Goal: Find specific page/section: Find specific page/section

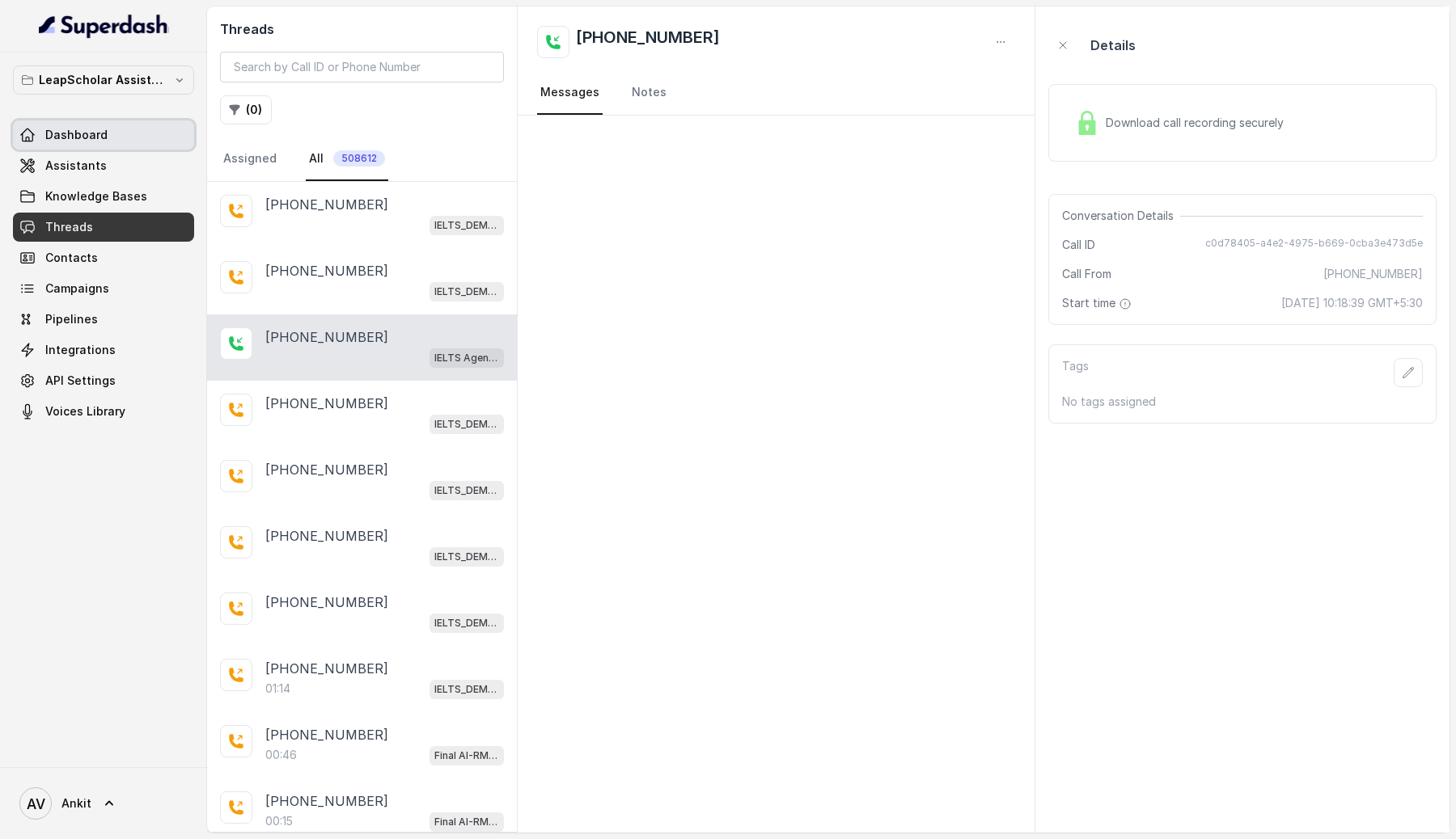
click at [91, 126] on link "Dashboard" at bounding box center [104, 135] width 181 height 29
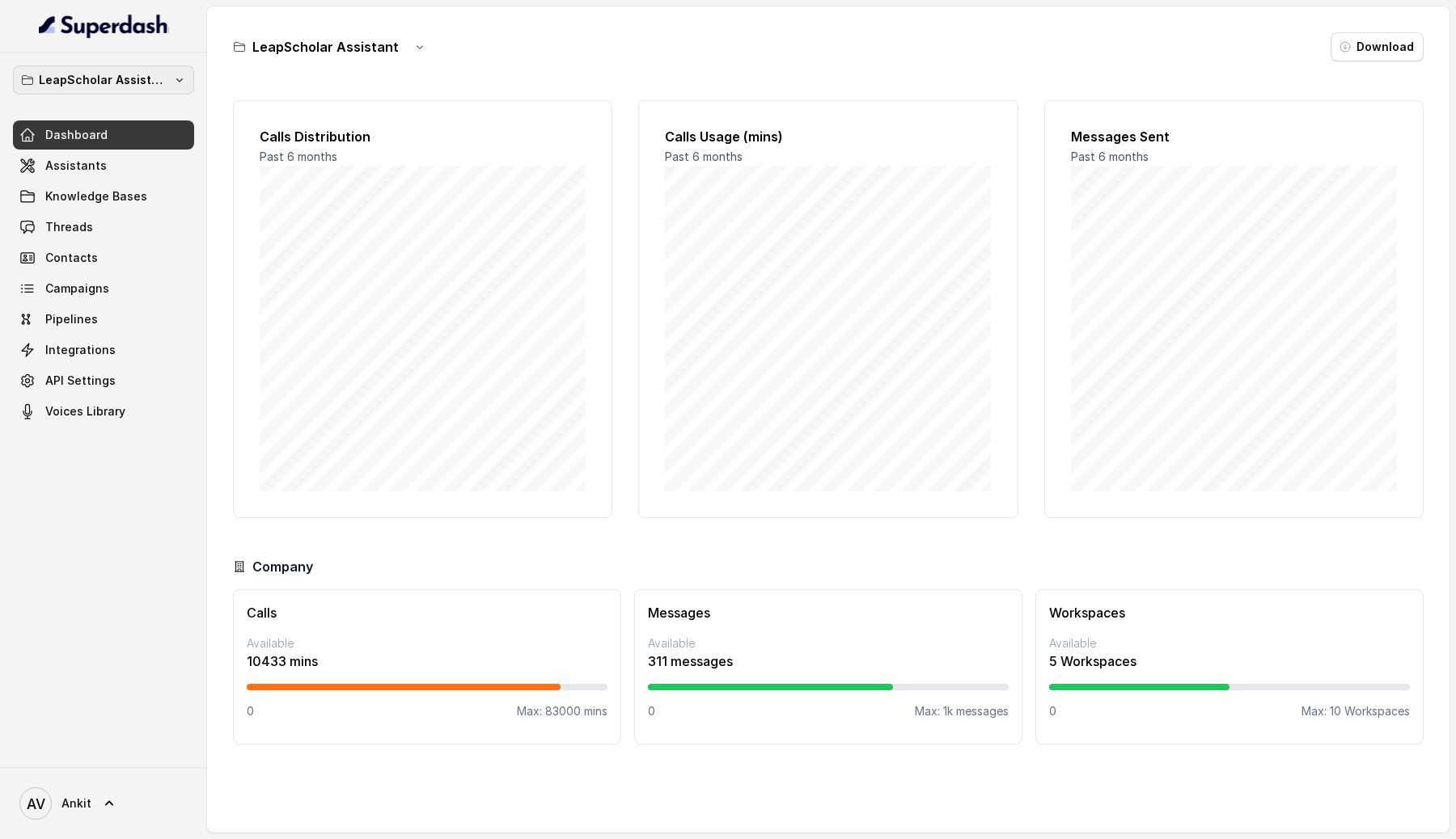
click at [107, 85] on p "LeapScholar Assistant" at bounding box center [104, 80] width 129 height 19
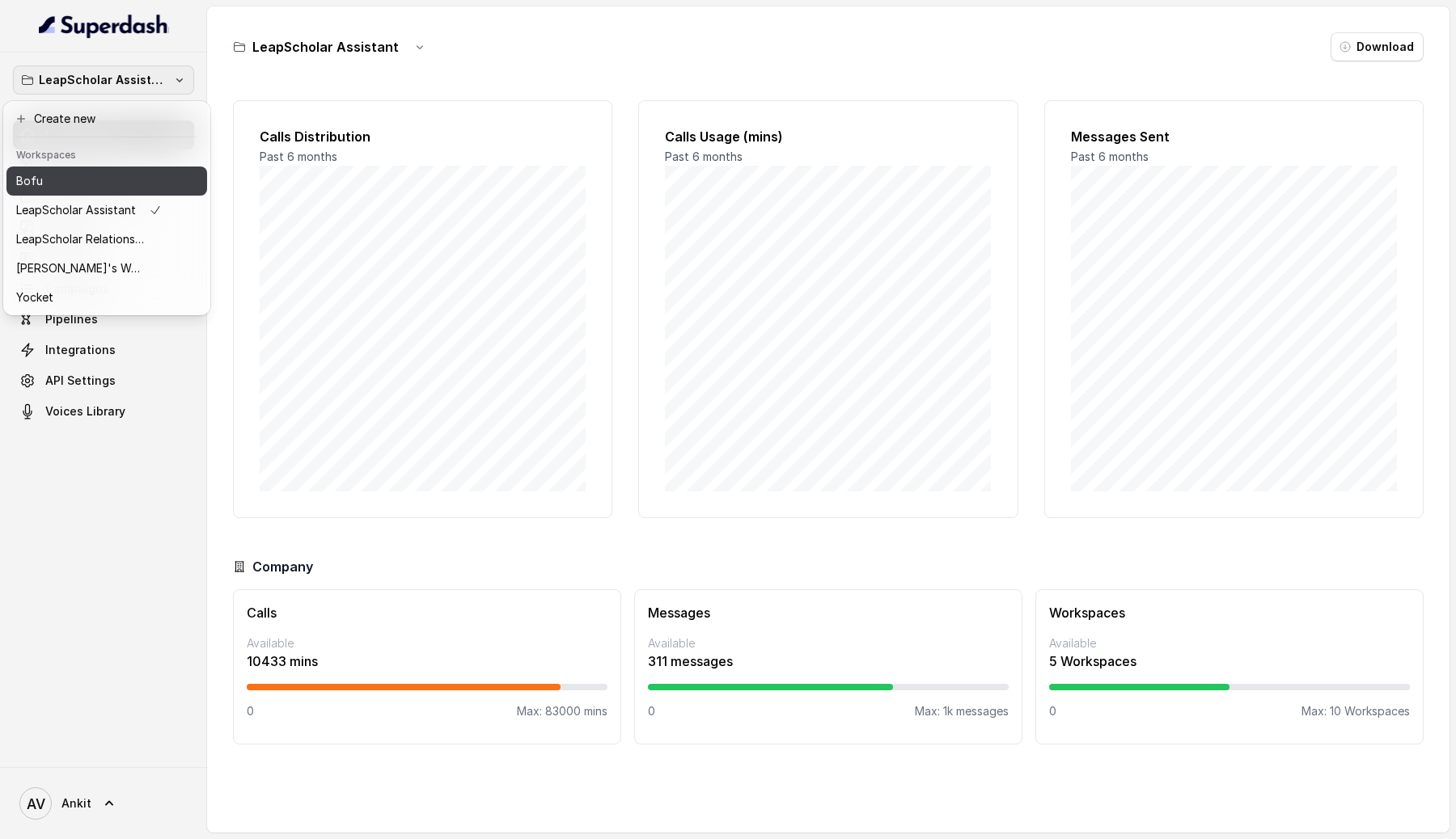
click at [72, 191] on button "Bofu" at bounding box center [107, 181] width 201 height 29
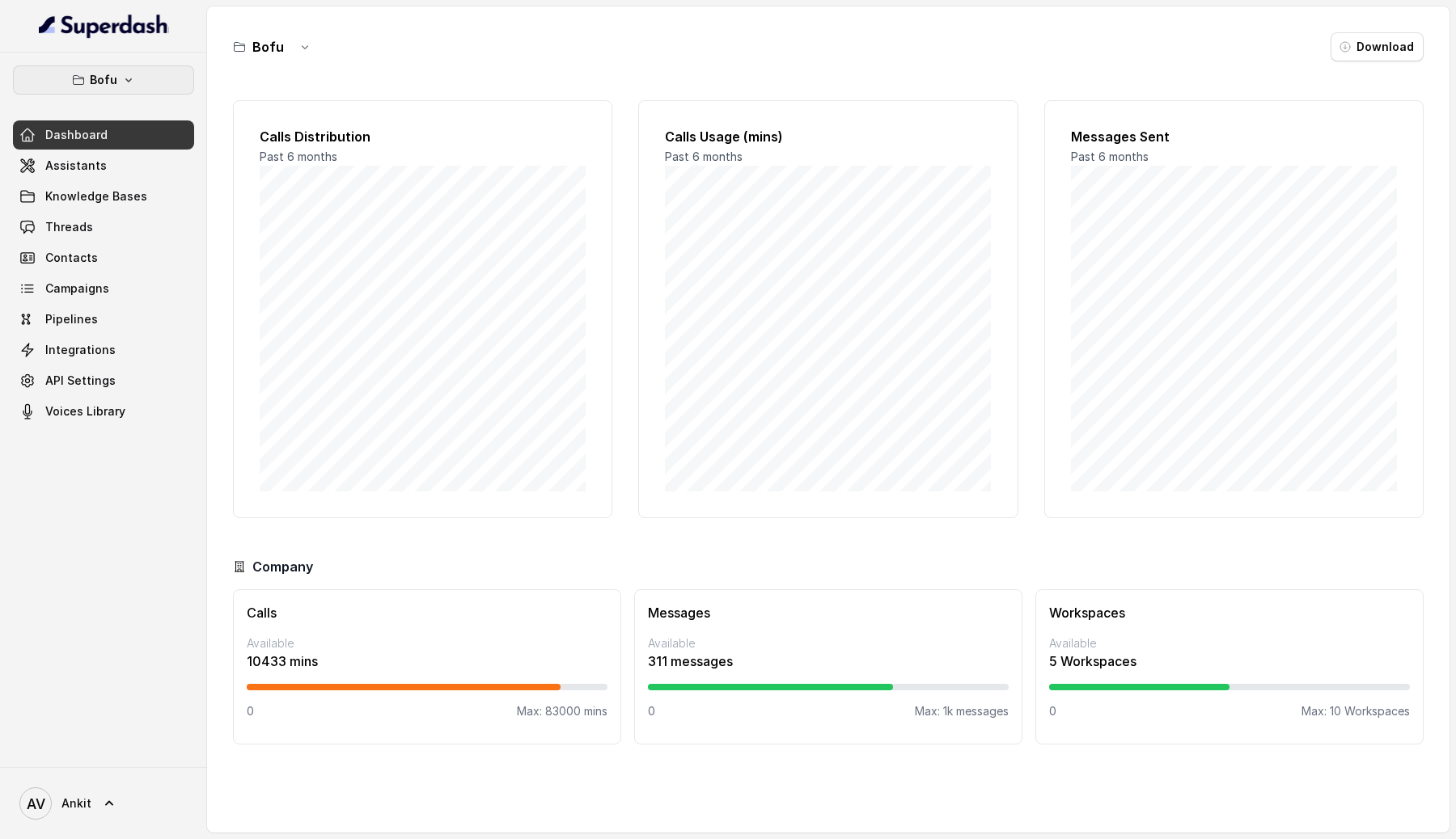
click at [125, 83] on icon "button" at bounding box center [129, 80] width 13 height 13
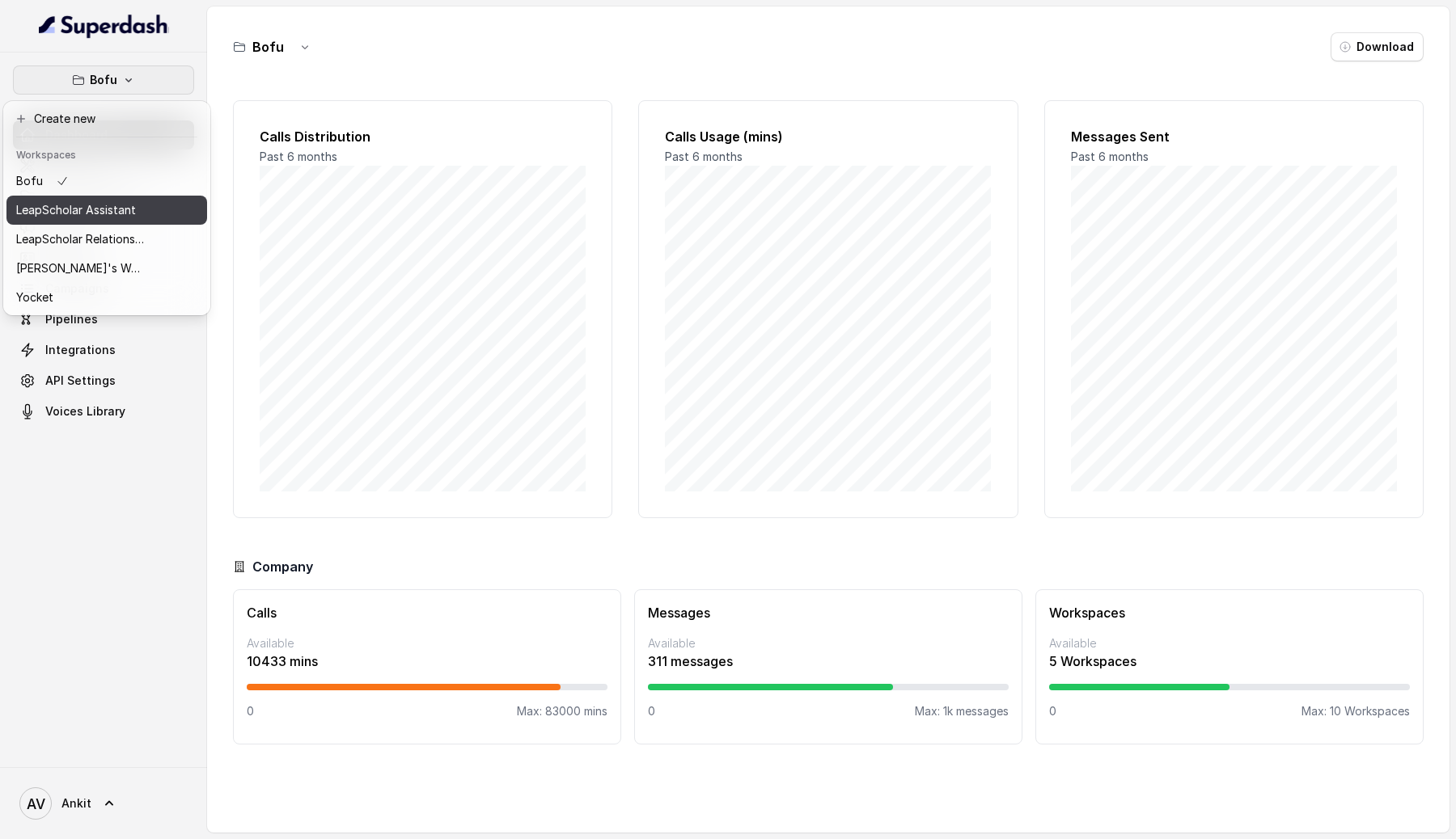
click at [117, 216] on p "LeapScholar Assistant" at bounding box center [76, 210] width 120 height 19
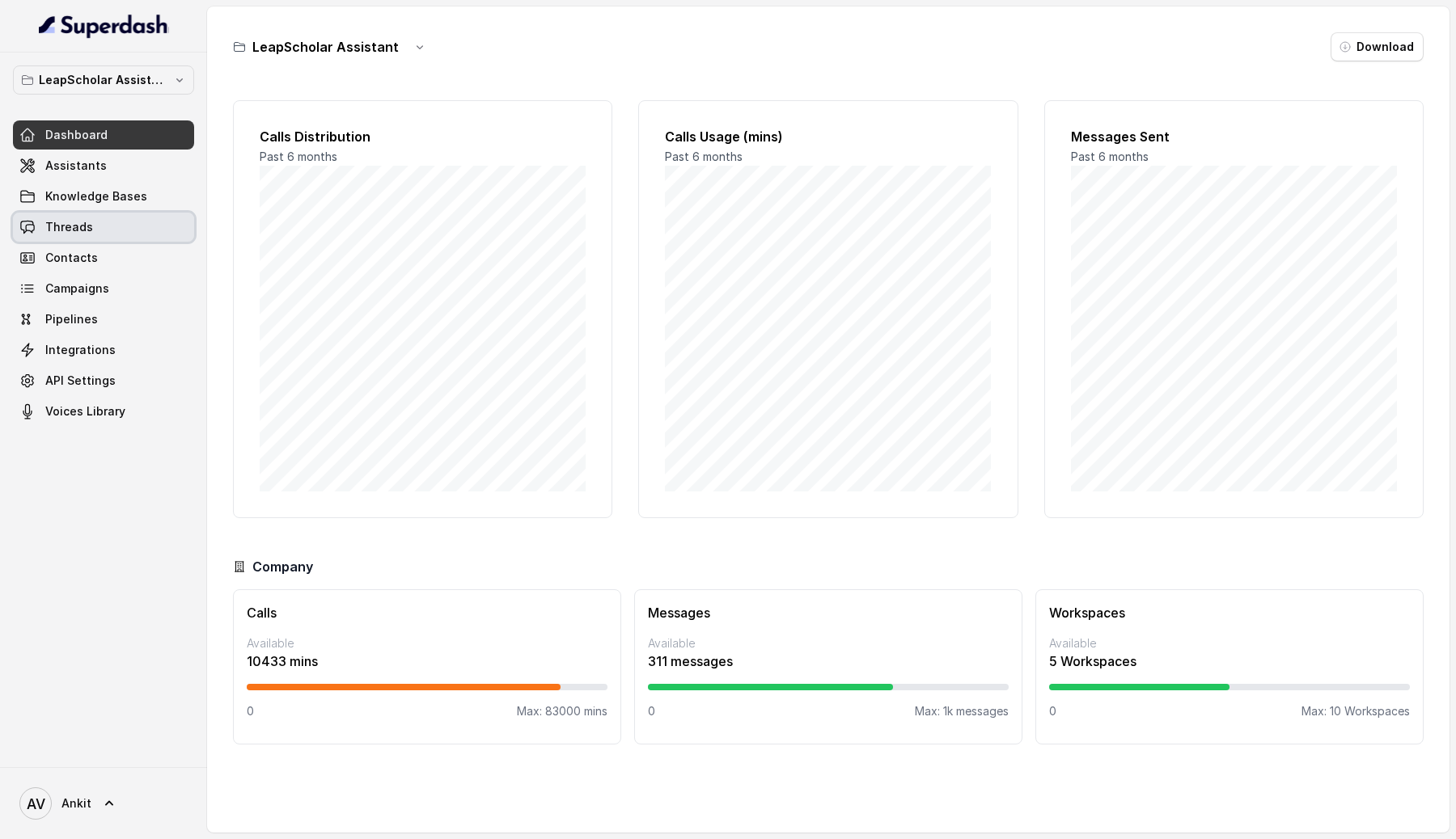
click at [68, 220] on span "Threads" at bounding box center [69, 227] width 48 height 16
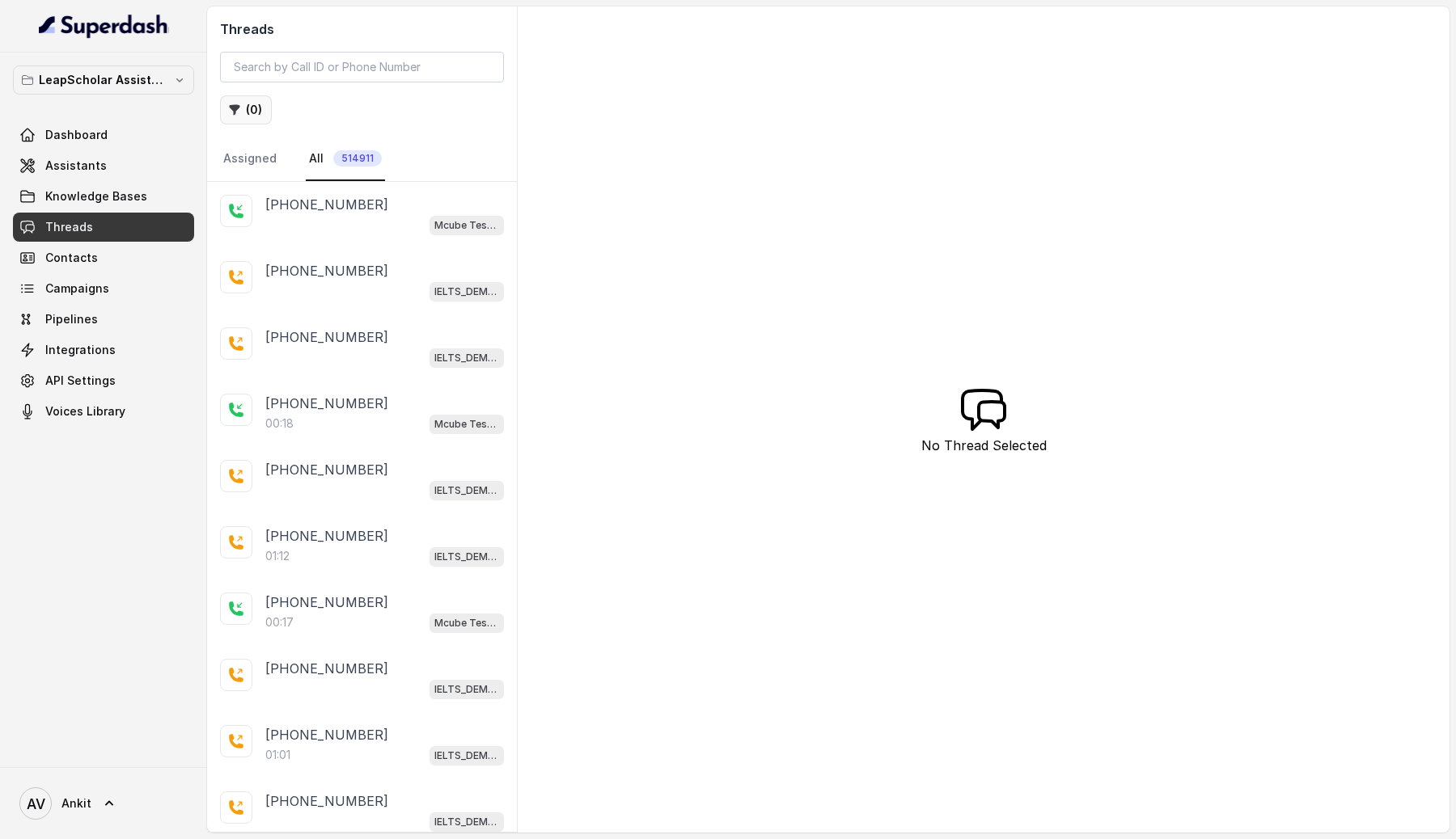
click at [252, 103] on button "( 0 )" at bounding box center [246, 110] width 52 height 29
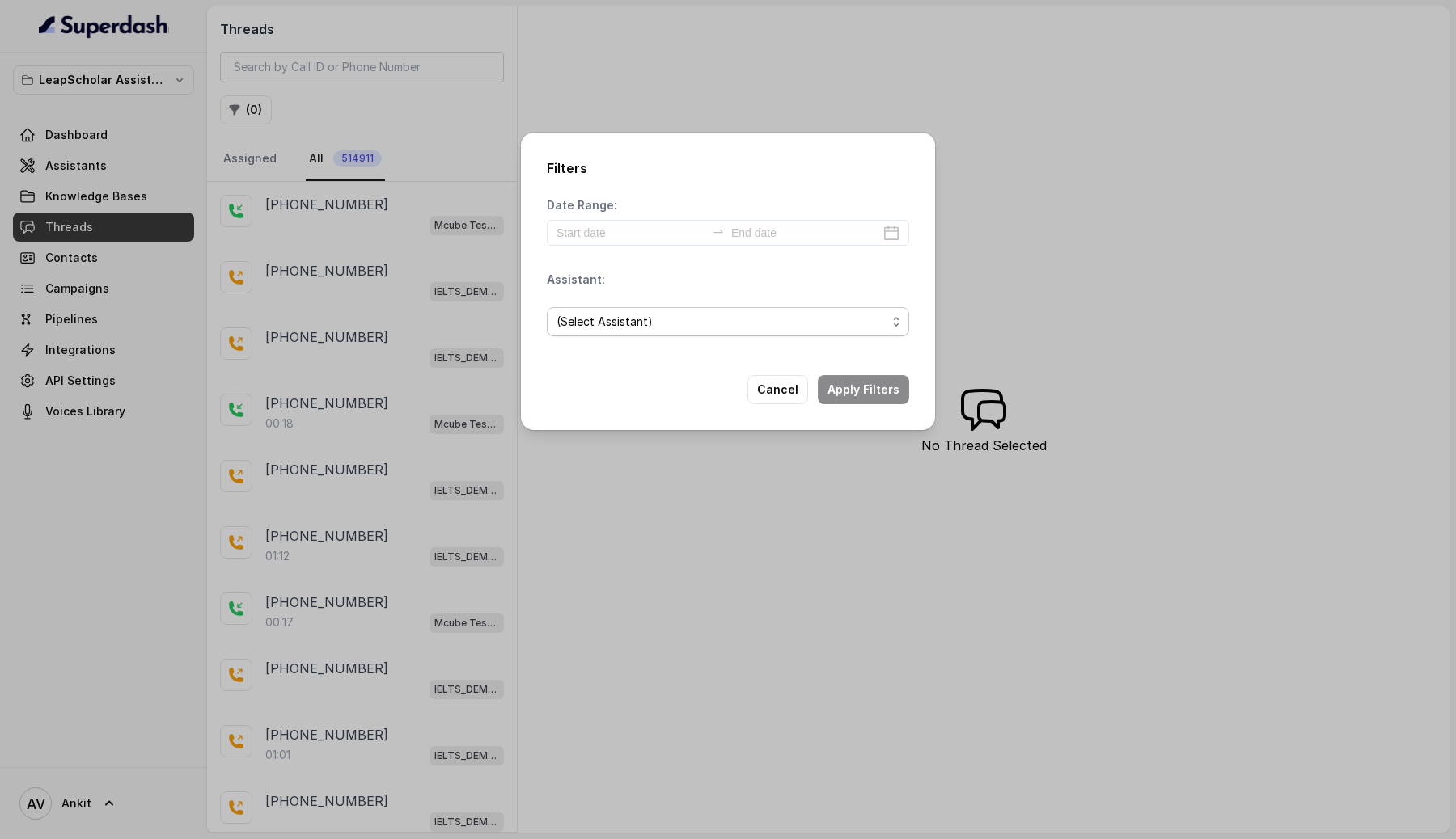
click at [620, 326] on span "(Select Assistant)" at bounding box center [721, 322] width 330 height 19
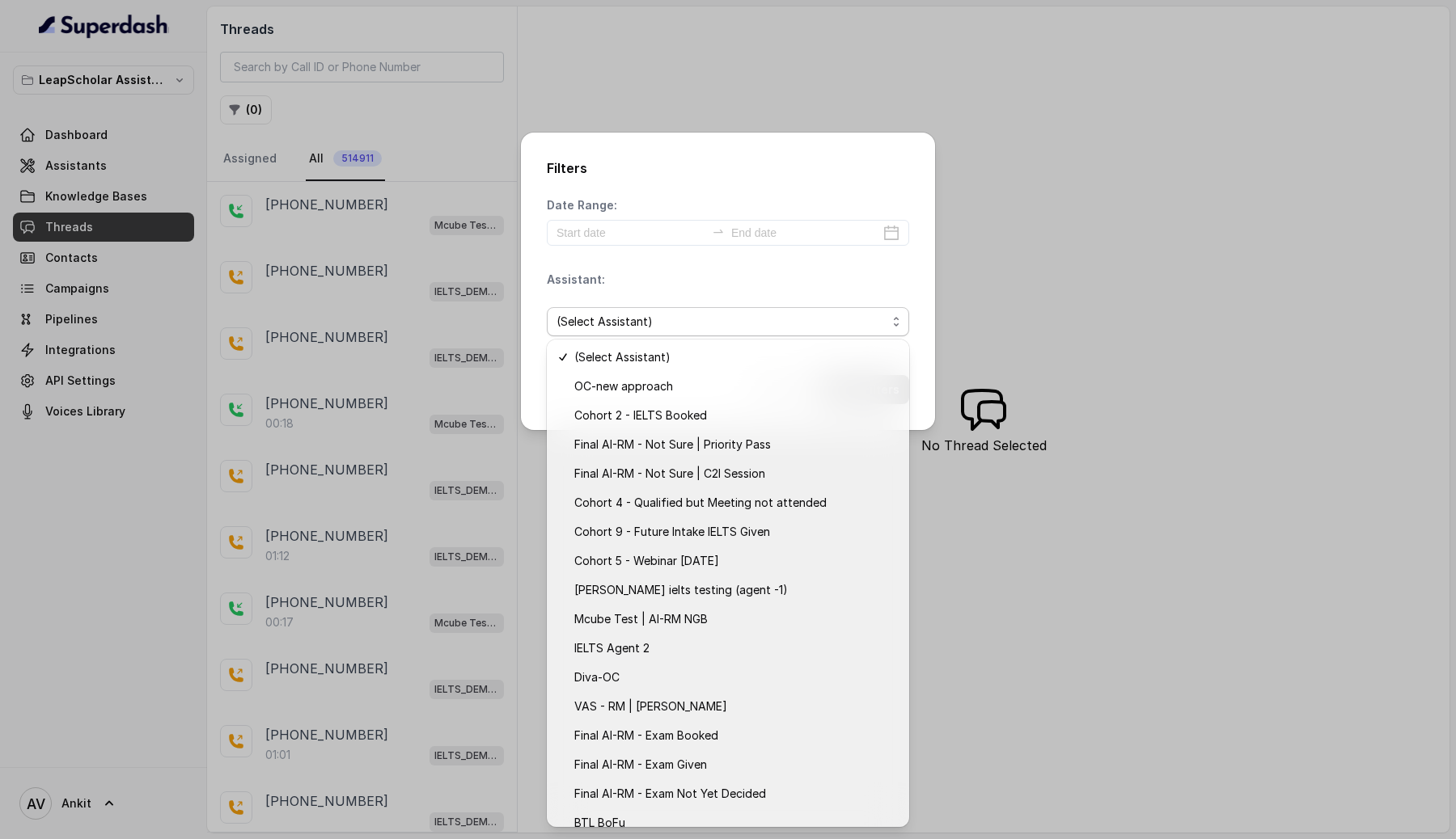
click at [1167, 353] on div "Filters Date Range: Assistant: (Select Assistant) Cancel Apply Filters" at bounding box center [728, 419] width 1456 height 839
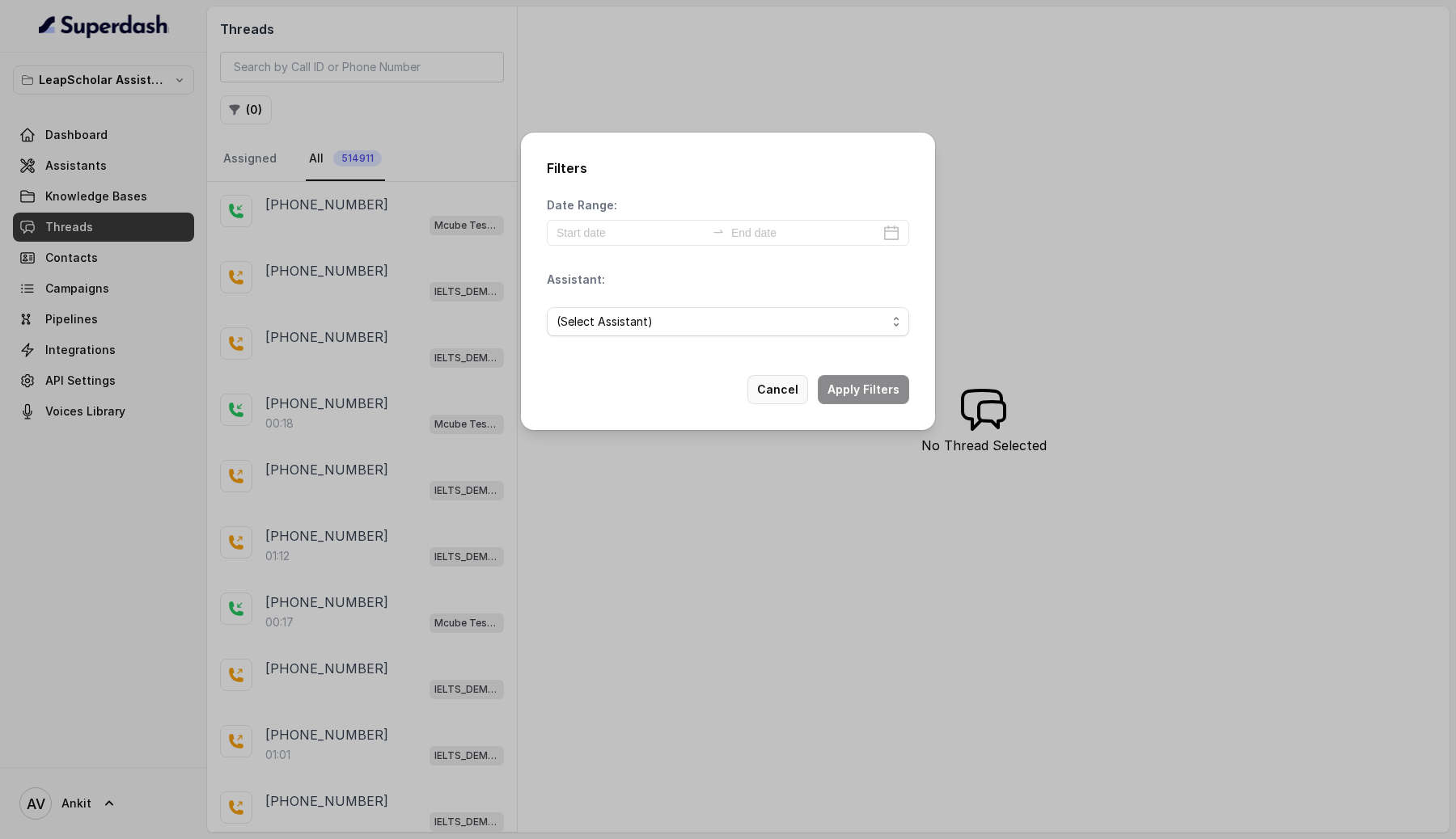
click at [789, 387] on button "Cancel" at bounding box center [777, 390] width 61 height 29
